Goal: Transaction & Acquisition: Purchase product/service

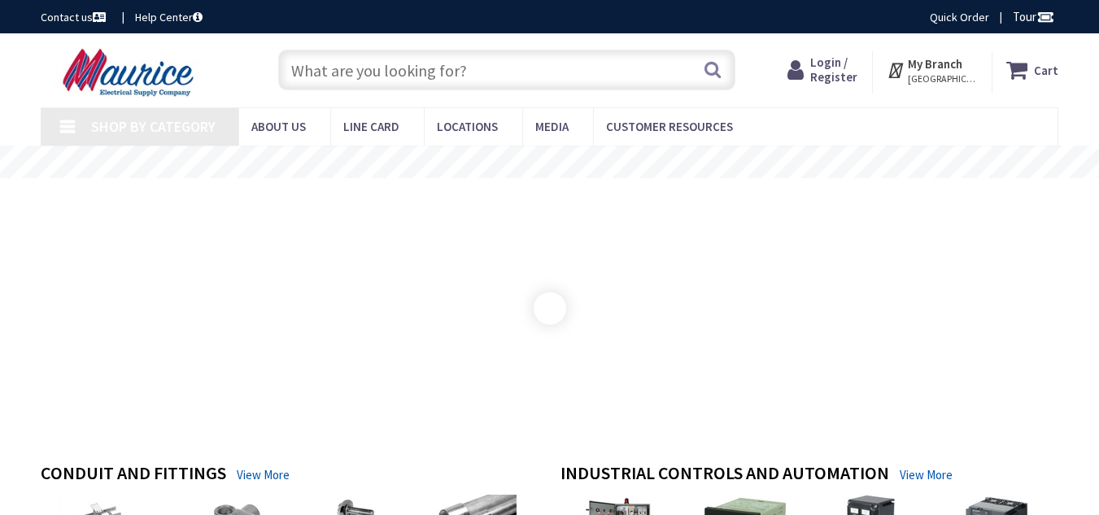
scroll to position [163, 0]
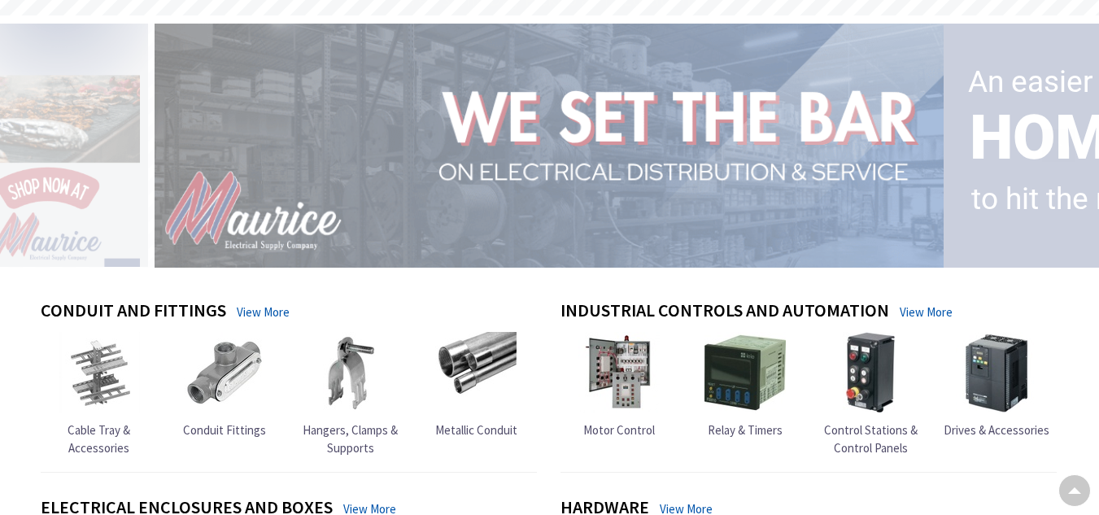
type input "[STREET_ADDRESS]"
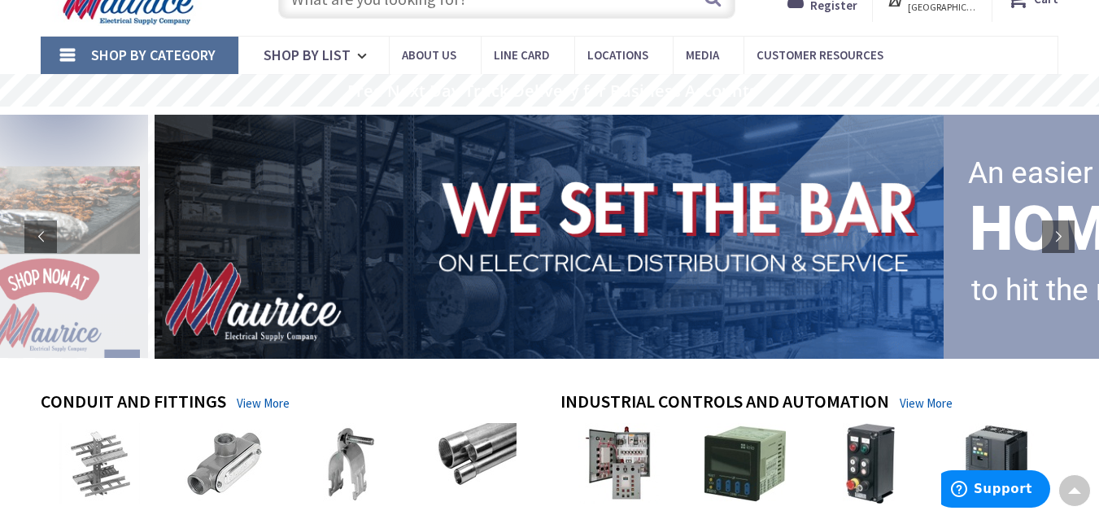
scroll to position [0, 0]
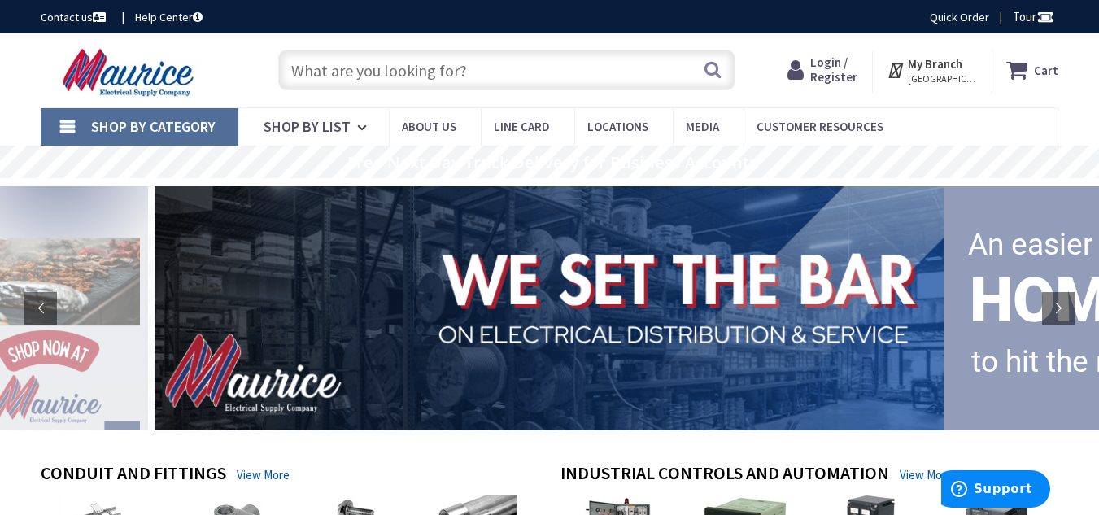
click at [430, 73] on input "text" at bounding box center [506, 70] width 457 height 41
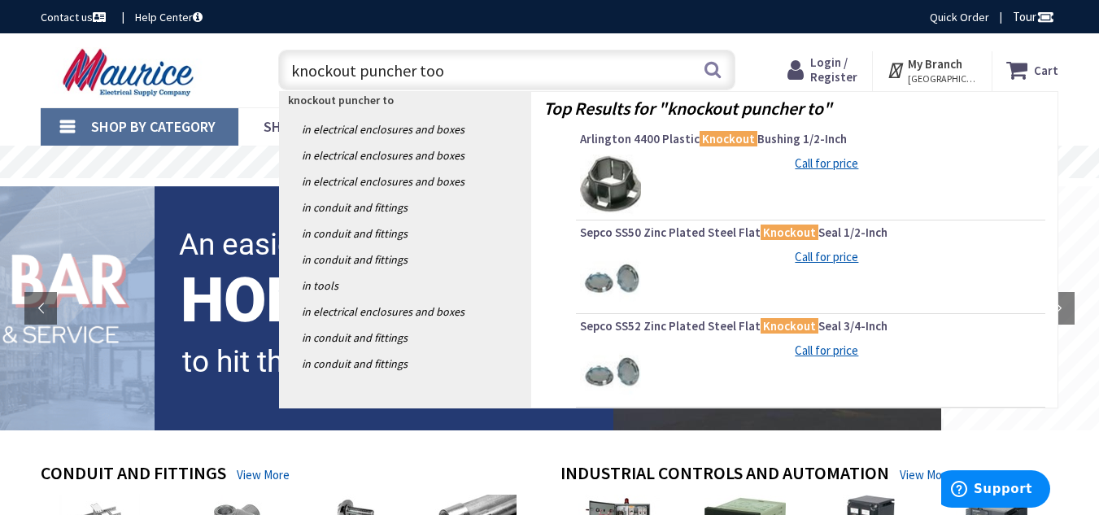
type input "knockout puncher tool"
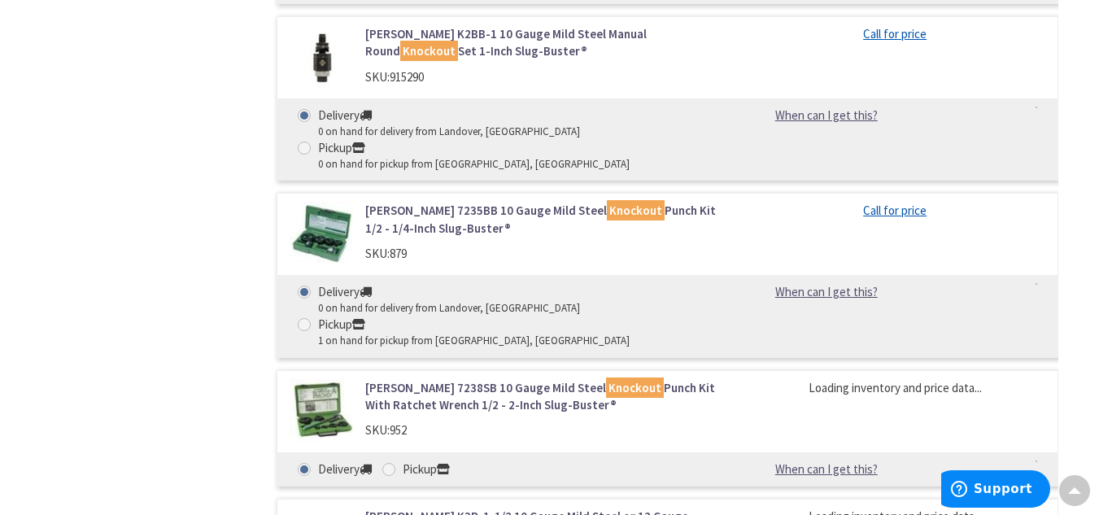
scroll to position [1057, 0]
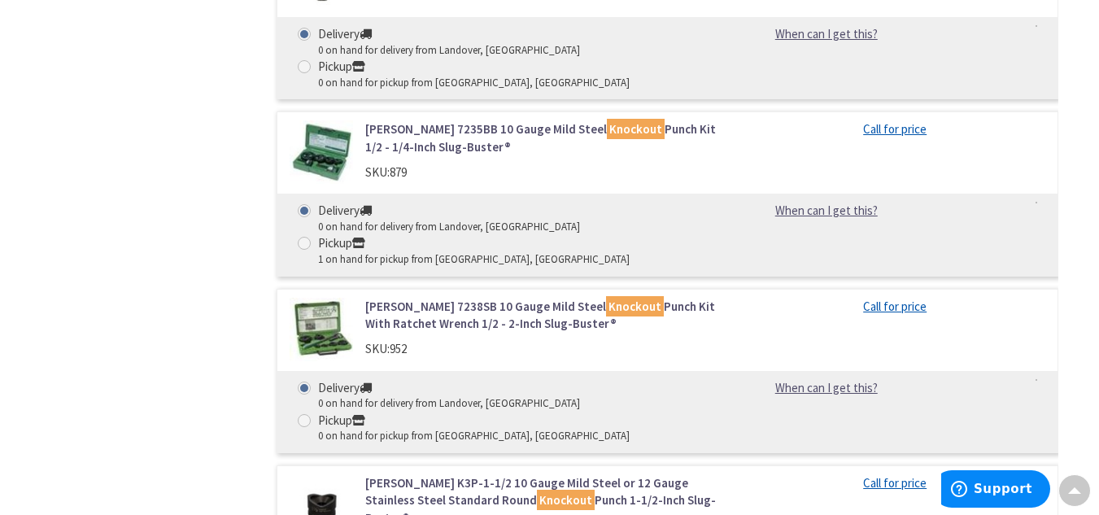
click at [548, 307] on link "[PERSON_NAME] 7238SB 10 Gauge Mild Steel Knockout Punch Kit With Ratchet Wrench…" at bounding box center [542, 315] width 355 height 35
